Goal: Task Accomplishment & Management: Use online tool/utility

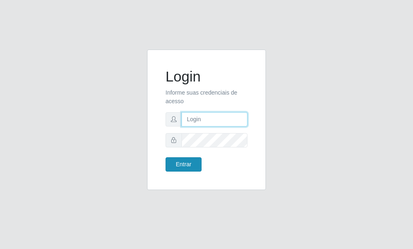
type input "[PERSON_NAME]"
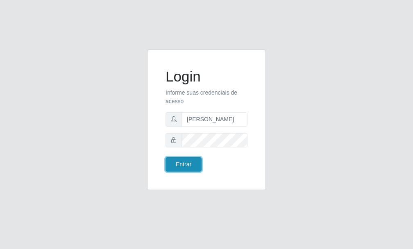
drag, startPoint x: 176, startPoint y: 170, endPoint x: 182, endPoint y: 165, distance: 7.6
click at [176, 169] on button "Entrar" at bounding box center [183, 164] width 36 height 14
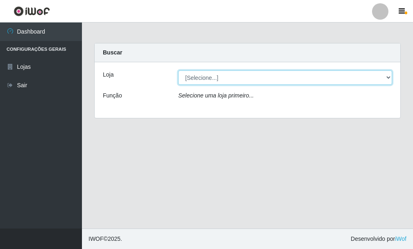
click at [385, 78] on select "[Selecione...] Bemais Supermercados - [GEOGRAPHIC_DATA]" at bounding box center [285, 77] width 214 height 14
select select "249"
click at [178, 70] on select "[Selecione...] Bemais Supermercados - [GEOGRAPHIC_DATA]" at bounding box center [285, 77] width 214 height 14
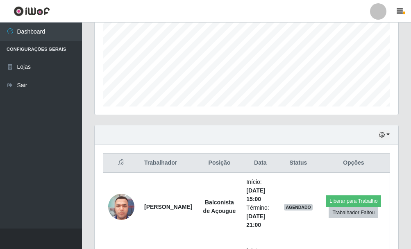
scroll to position [136, 0]
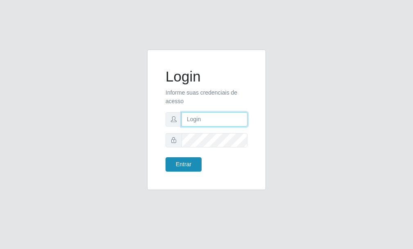
type input "[PERSON_NAME]"
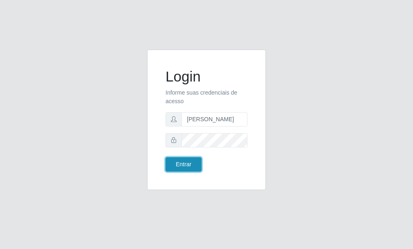
click at [181, 160] on button "Entrar" at bounding box center [183, 164] width 36 height 14
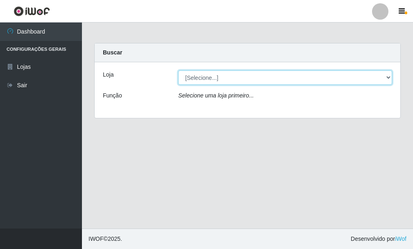
click at [387, 76] on select "[Selecione...] Bemais Supermercados - [GEOGRAPHIC_DATA]" at bounding box center [285, 77] width 214 height 14
select select "249"
click at [178, 70] on select "[Selecione...] Bemais Supermercados - [GEOGRAPHIC_DATA]" at bounding box center [285, 77] width 214 height 14
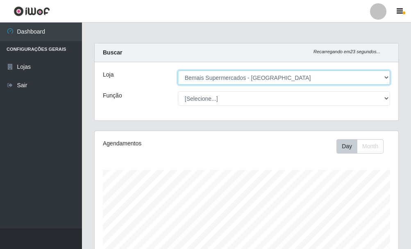
scroll to position [170, 303]
